Goal: Task Accomplishment & Management: Manage account settings

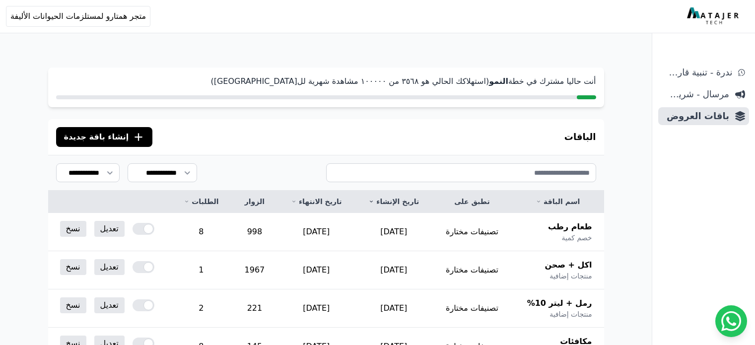
scroll to position [87, 0]
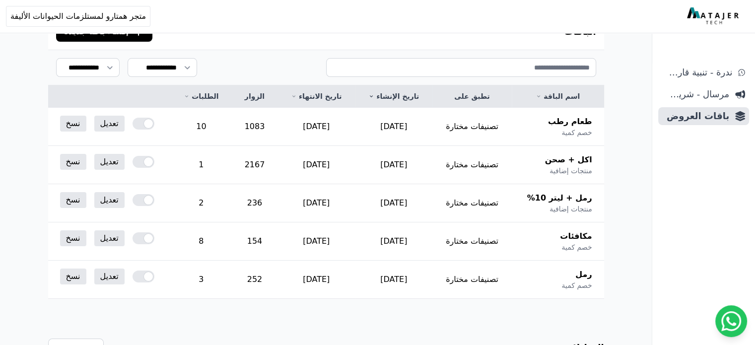
scroll to position [107, 0]
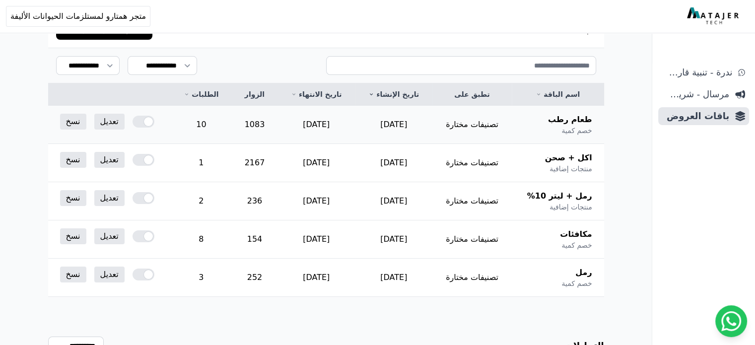
click at [573, 117] on span "طعام رطب" at bounding box center [570, 120] width 44 height 12
click at [94, 234] on link "تعديل" at bounding box center [109, 236] width 30 height 16
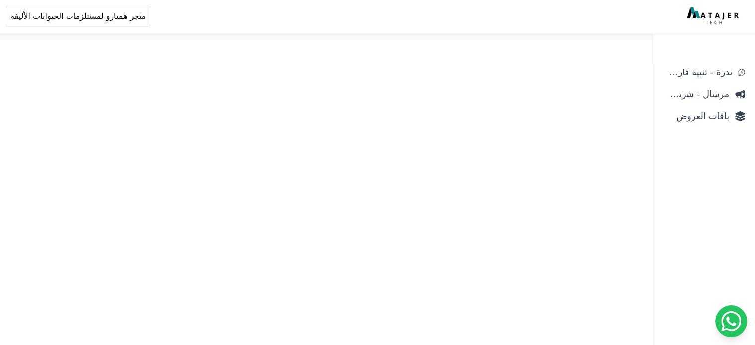
select select "*********"
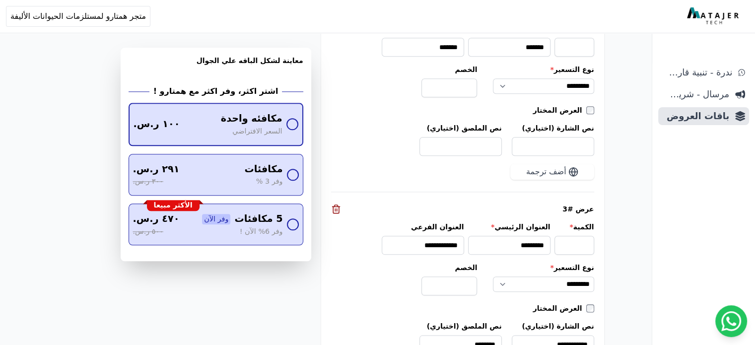
scroll to position [1112, 0]
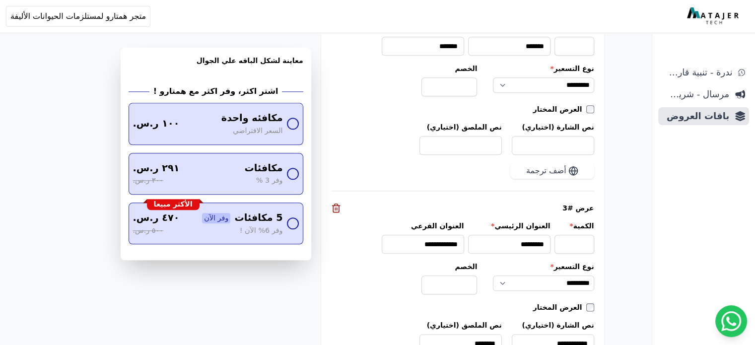
click at [705, 9] on img at bounding box center [714, 16] width 54 height 18
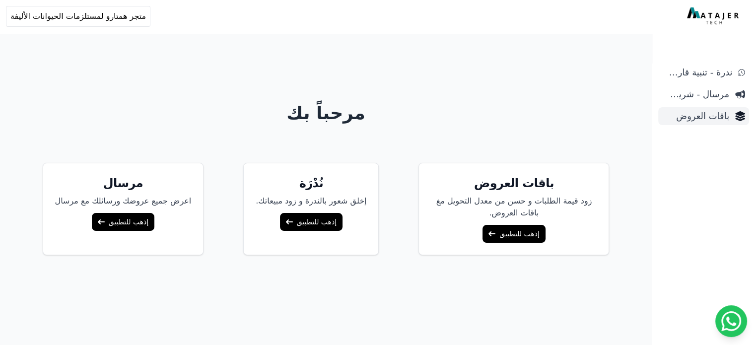
click at [729, 122] on div "ندرة - تنبية قارب علي النفاذ مرسال - شريط دعاية باقات العروض" at bounding box center [703, 205] width 103 height 282
click at [729, 122] on link "باقات العروض" at bounding box center [703, 116] width 91 height 18
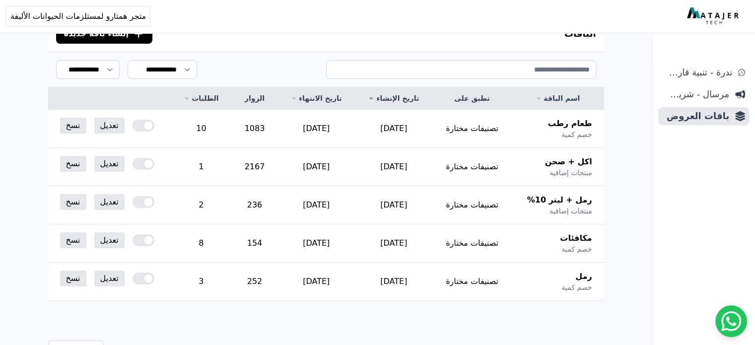
scroll to position [119, 0]
